Goal: Check status

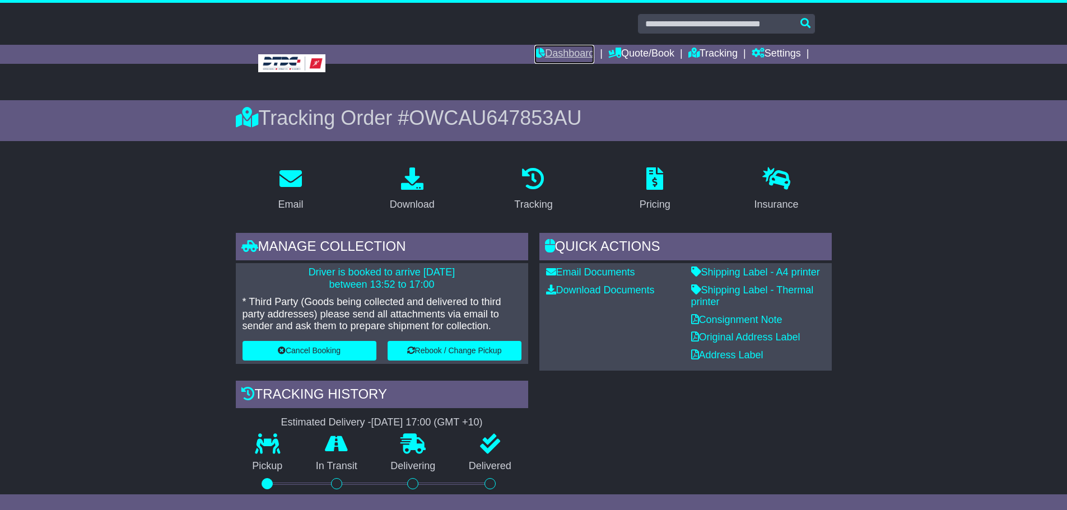
click at [575, 55] on link "Dashboard" at bounding box center [564, 54] width 60 height 19
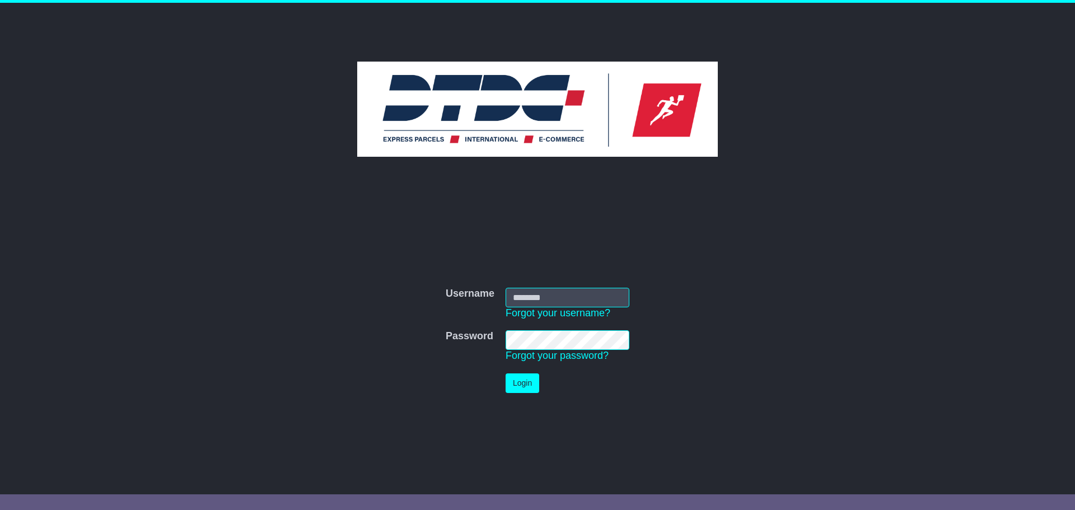
type input "********"
click at [523, 384] on button "Login" at bounding box center [523, 384] width 34 height 20
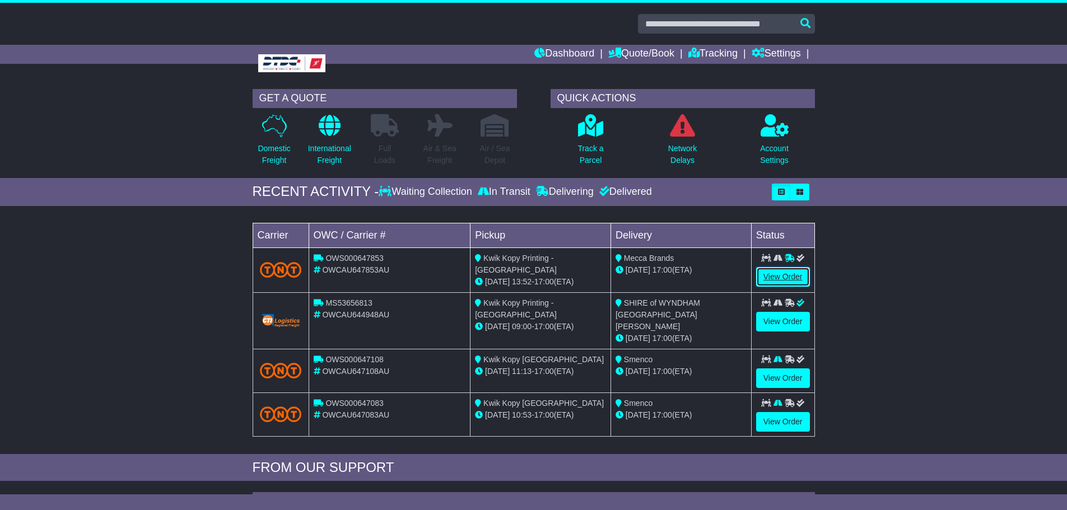
click at [796, 276] on link "View Order" at bounding box center [783, 277] width 54 height 20
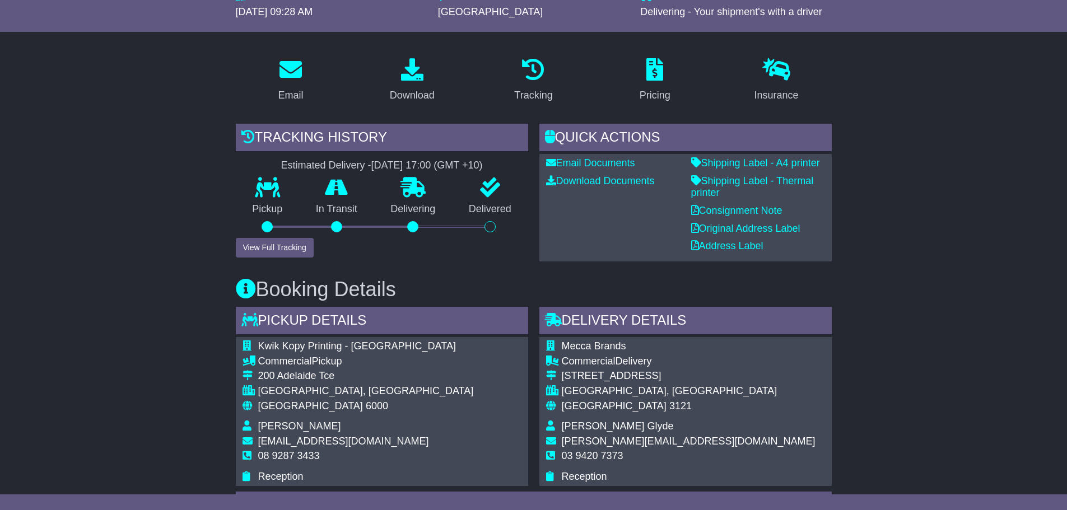
scroll to position [168, 0]
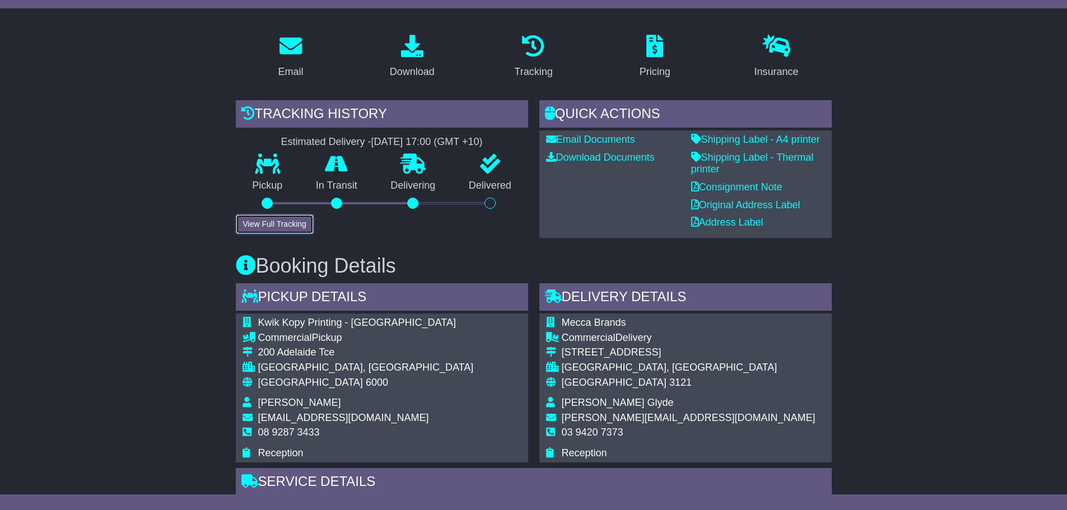
click at [295, 226] on button "View Full Tracking" at bounding box center [275, 224] width 78 height 20
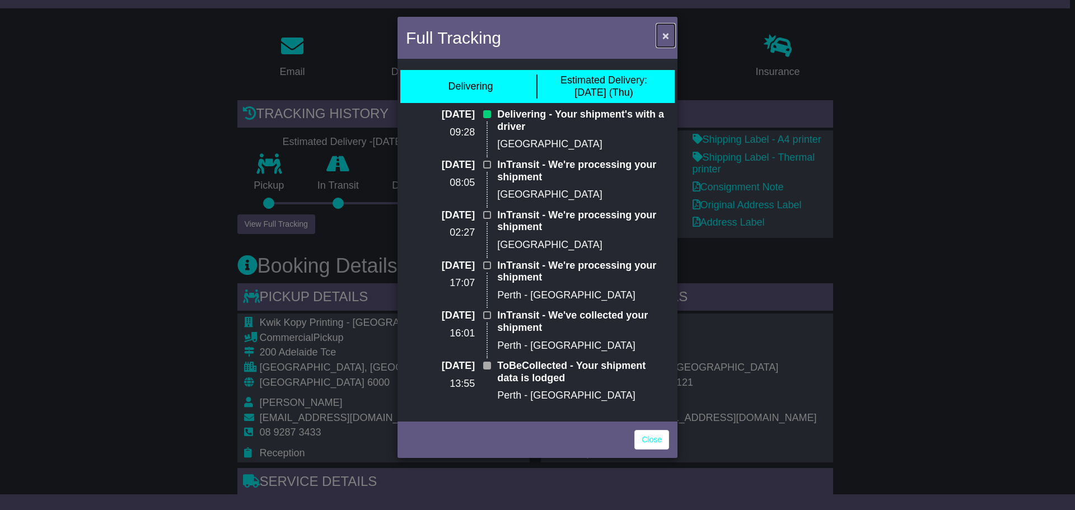
click at [664, 39] on span "×" at bounding box center [665, 35] width 7 height 13
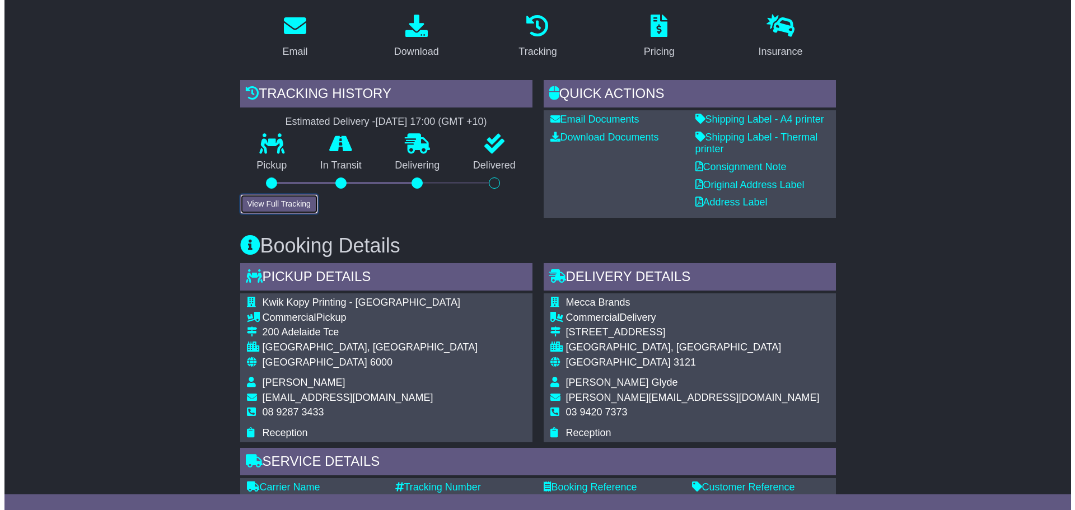
scroll to position [224, 0]
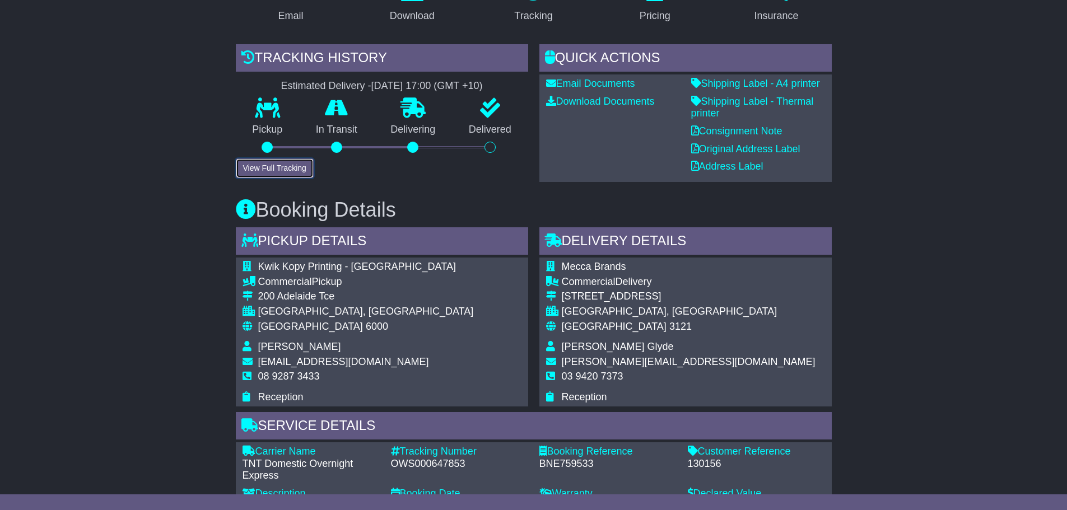
click at [275, 175] on button "View Full Tracking" at bounding box center [275, 168] width 78 height 20
